Goal: Task Accomplishment & Management: Manage account settings

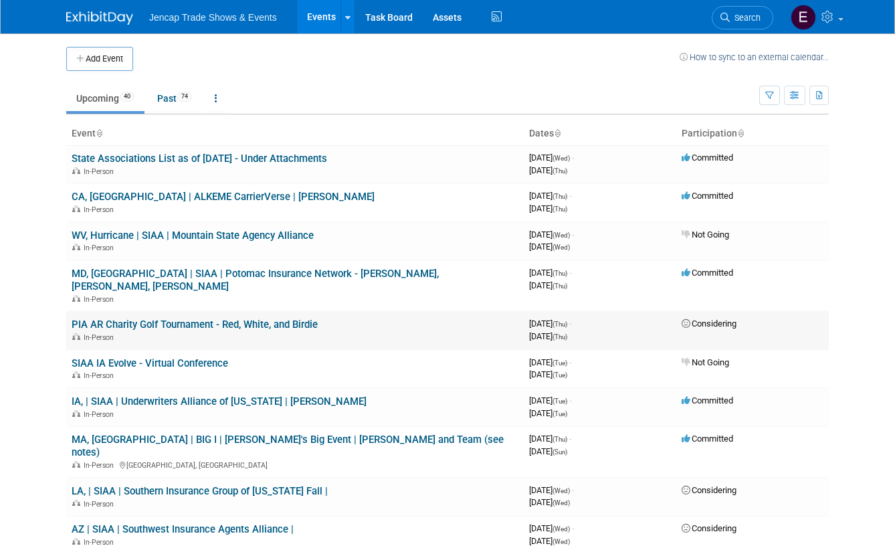
drag, startPoint x: 726, startPoint y: 313, endPoint x: 215, endPoint y: 314, distance: 510.6
click at [215, 319] on link "PIA AR Charity Golf Tournament - Red, White, and Birdie" at bounding box center [195, 325] width 246 height 12
click at [291, 396] on link "IA, | SIAA | Underwriters Alliance of [US_STATE] | [PERSON_NAME]" at bounding box center [219, 402] width 295 height 12
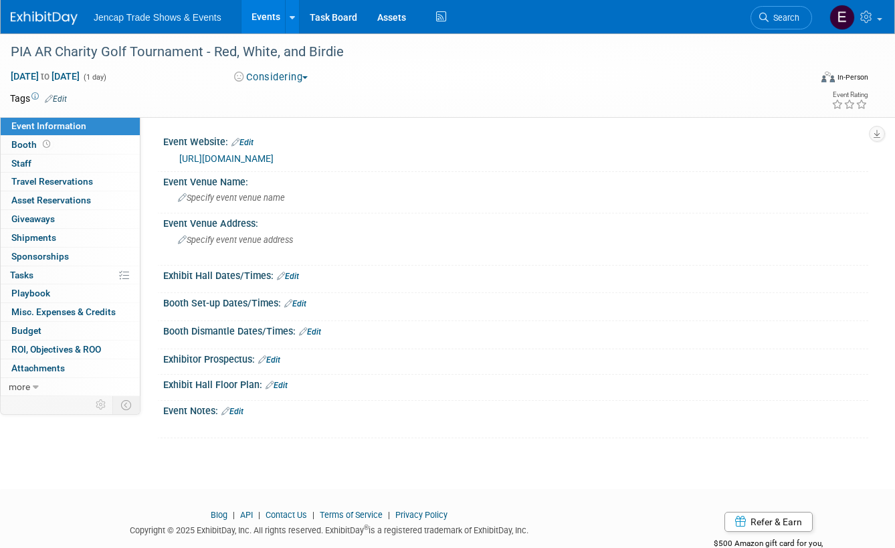
click at [313, 76] on button "Considering" at bounding box center [272, 77] width 84 height 14
click at [294, 137] on link "Not Going" at bounding box center [283, 136] width 106 height 19
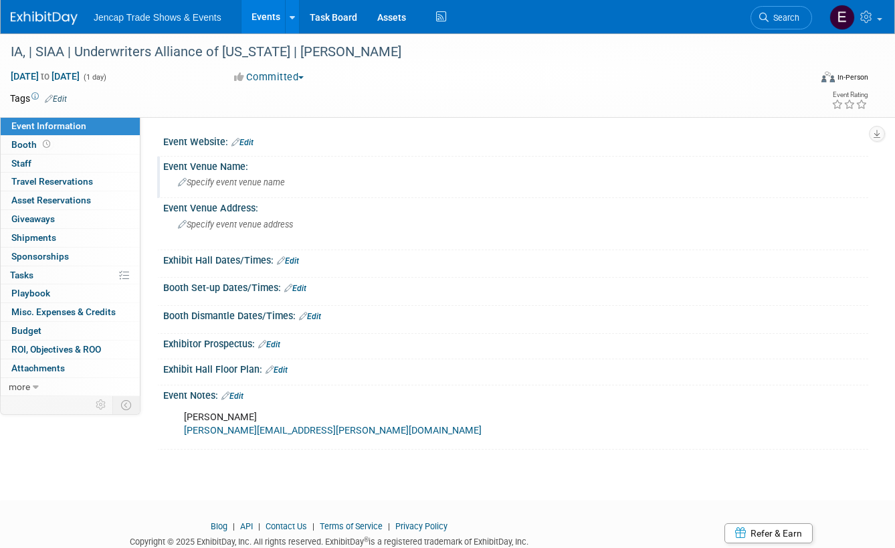
click at [234, 184] on span "Specify event venue name" at bounding box center [231, 182] width 107 height 10
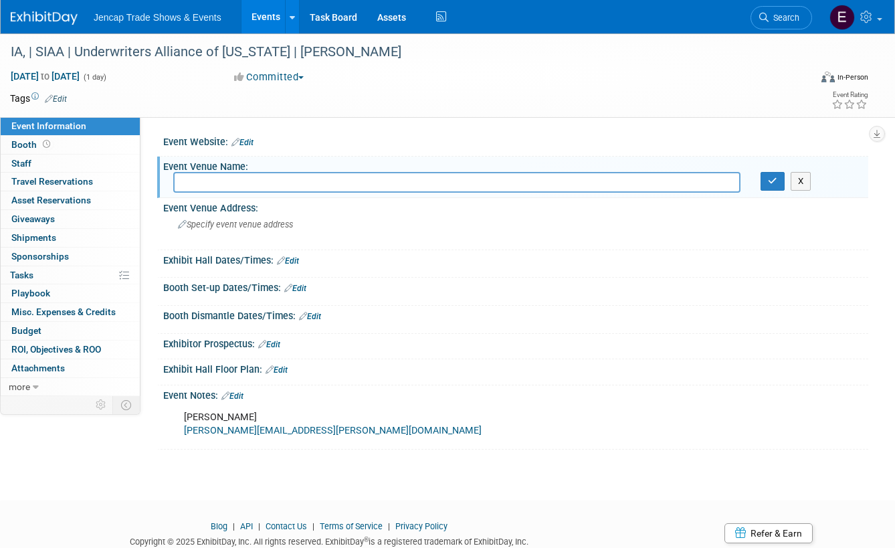
click at [302, 289] on link "Edit" at bounding box center [295, 288] width 22 height 9
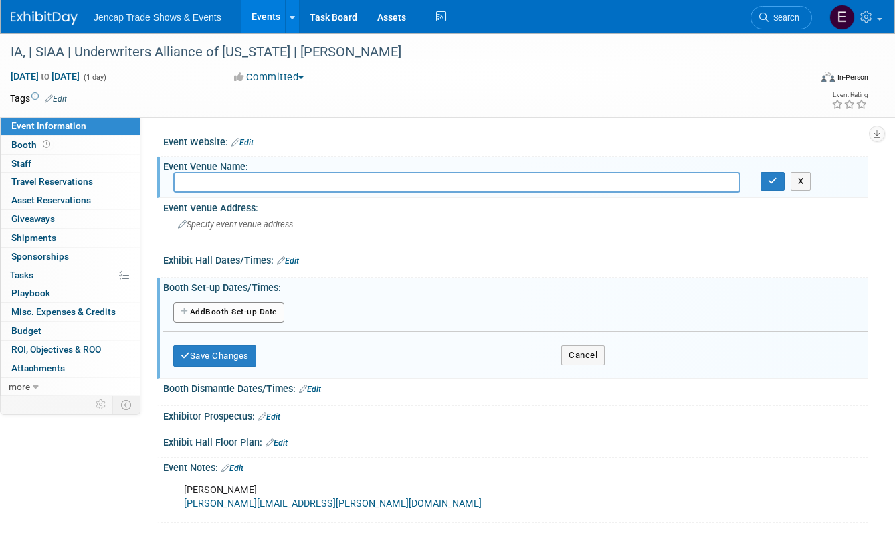
click at [267, 315] on button "Add Another Booth Set-up Date" at bounding box center [228, 312] width 111 height 20
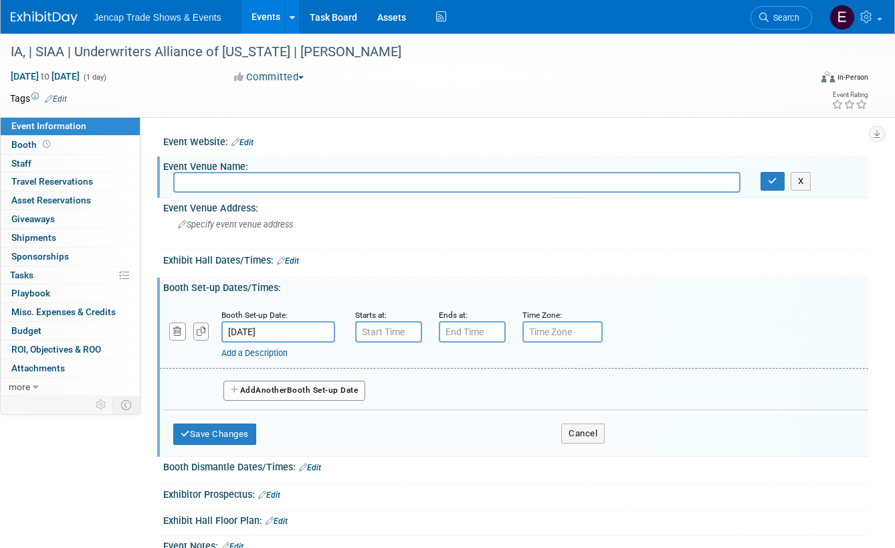
click at [275, 331] on input "Sep 16, 2025" at bounding box center [279, 331] width 114 height 21
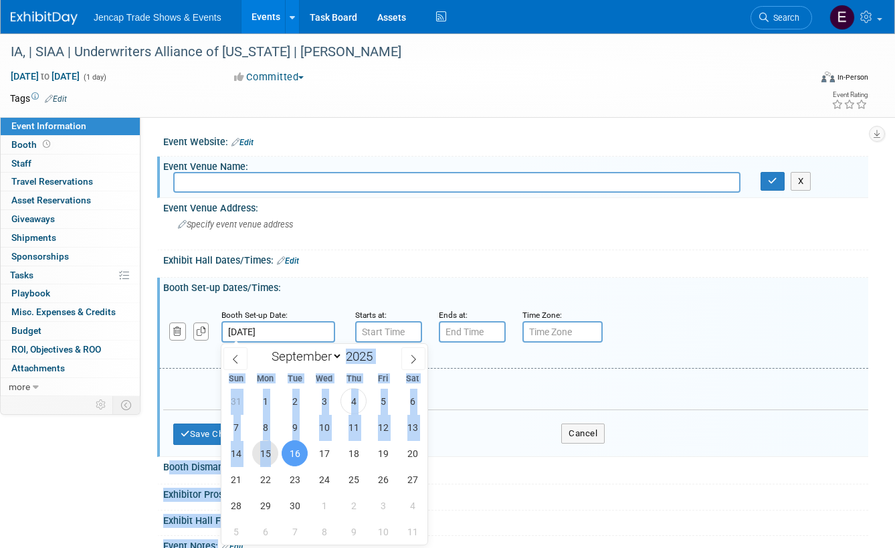
drag, startPoint x: 270, startPoint y: 454, endPoint x: 385, endPoint y: 284, distance: 205.8
click at [385, 284] on body "Jencap Trade Shows & Events Events Add Event Bulk Upload Events Shareable Event…" at bounding box center [447, 274] width 895 height 548
copy body "Booth Dismantle Dates/Times: Edit Save Changes Cancel Exhibitor Prospectus: Edi…"
click at [418, 240] on div "Specify event venue address" at bounding box center [310, 229] width 274 height 31
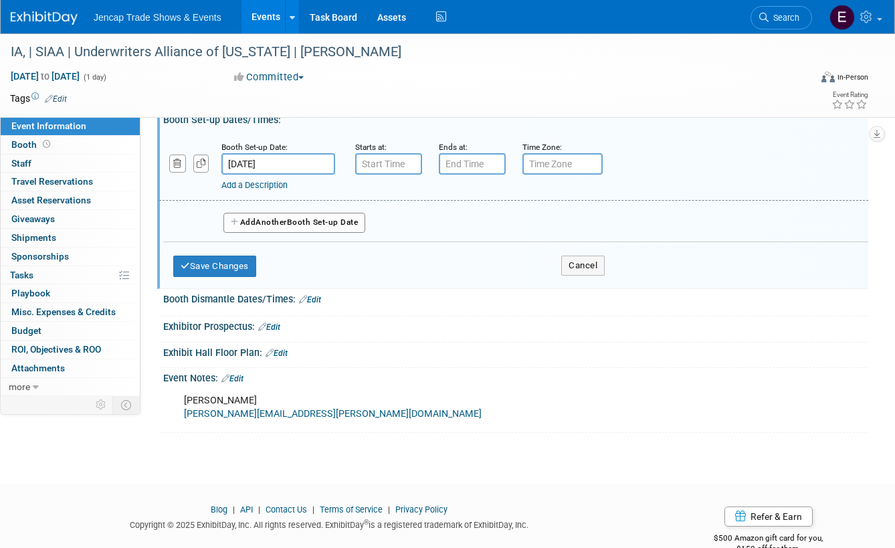
scroll to position [197, 0]
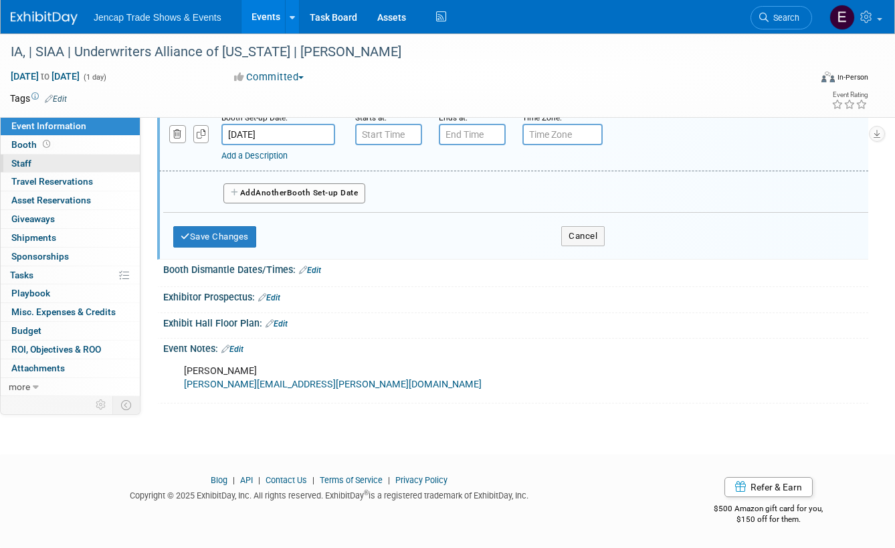
click at [21, 163] on span "Staff 0" at bounding box center [21, 163] width 20 height 11
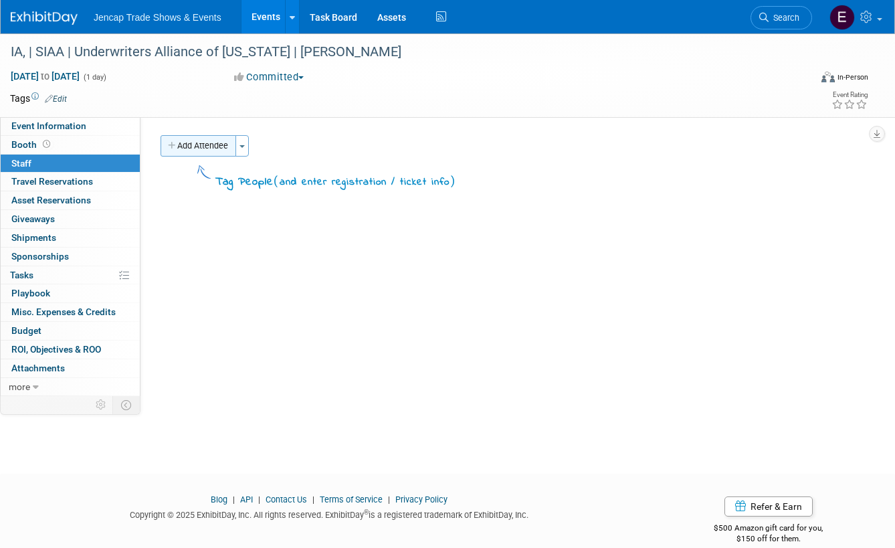
click at [216, 145] on button "Add Attendee" at bounding box center [199, 145] width 76 height 21
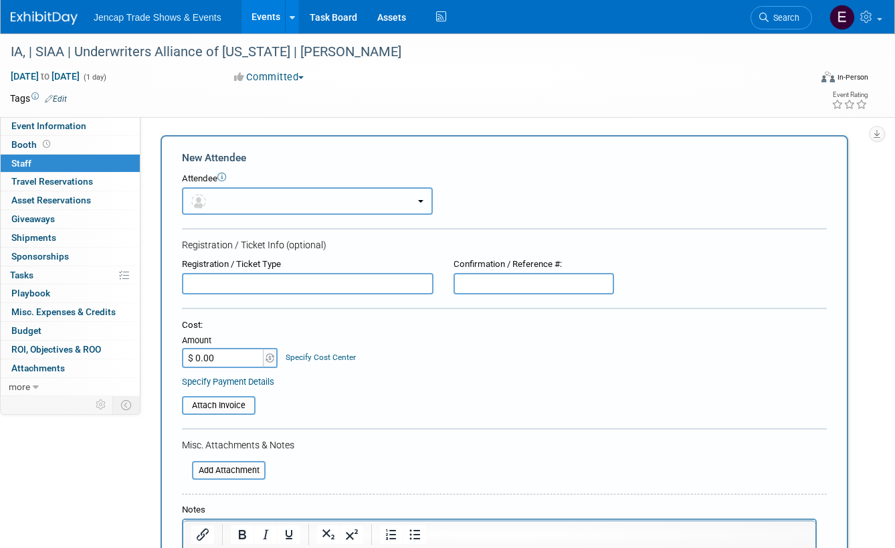
click at [240, 207] on button "button" at bounding box center [307, 200] width 251 height 27
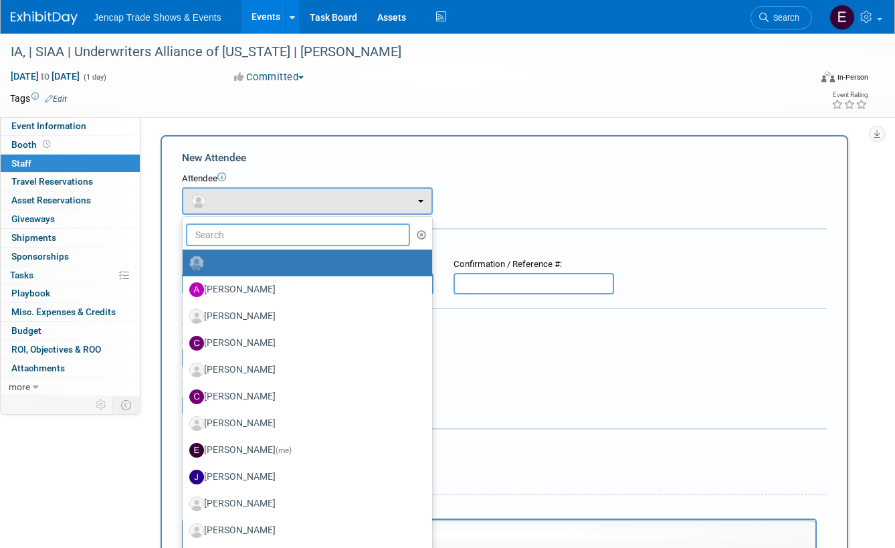
click at [248, 238] on input "text" at bounding box center [298, 235] width 224 height 23
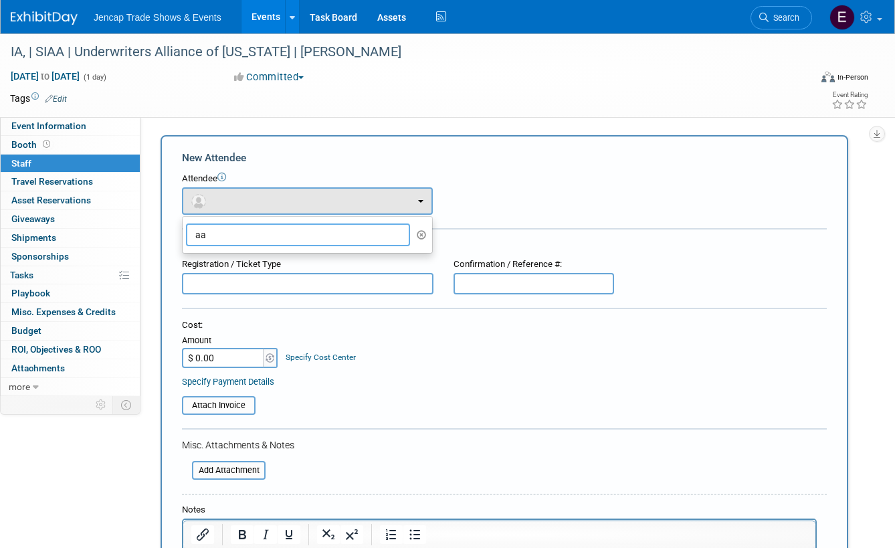
type input "a"
type input "evan"
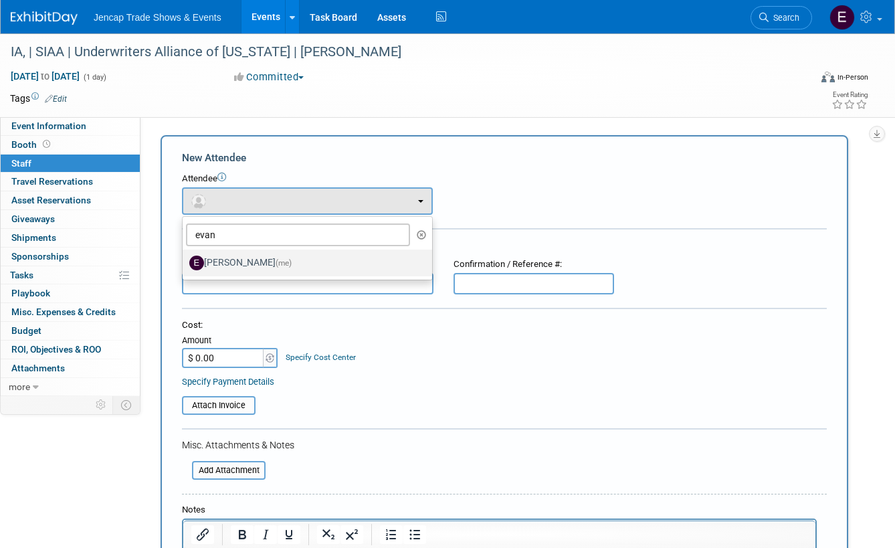
click at [231, 270] on label "Evan Nowak (me)" at bounding box center [304, 262] width 230 height 21
click at [185, 266] on input "Evan Nowak (me)" at bounding box center [180, 261] width 9 height 9
select select "956c3d33-b99e-4d6c-aed4-5ce595e9f84b"
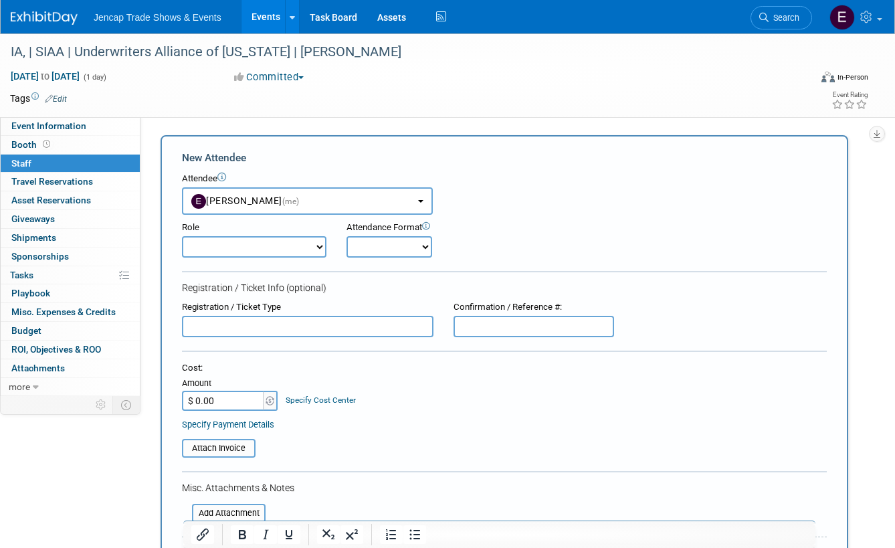
click at [243, 250] on select "Demonstrator Host Planner Presenter Sales Representative Set-up/Dismantle Crew …" at bounding box center [254, 246] width 145 height 21
select select "7"
click at [182, 236] on select "Demonstrator Host Planner Presenter Sales Representative Set-up/Dismantle Crew …" at bounding box center [254, 246] width 145 height 21
click at [46, 239] on span "Shipments 0" at bounding box center [33, 237] width 45 height 11
